Goal: Navigation & Orientation: Go to known website

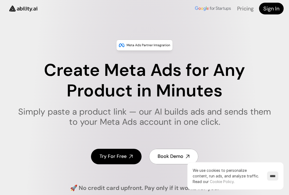
click at [23, 9] on img at bounding box center [23, 9] width 36 height 14
